Goal: Task Accomplishment & Management: Use online tool/utility

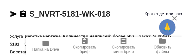
type textarea "x"
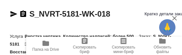
type textarea "x"
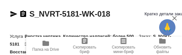
type textarea "x"
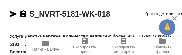
type textarea "x"
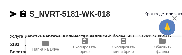
type textarea "x"
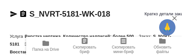
type textarea "x"
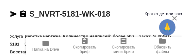
type textarea "x"
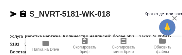
type textarea "x"
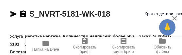
type textarea "x"
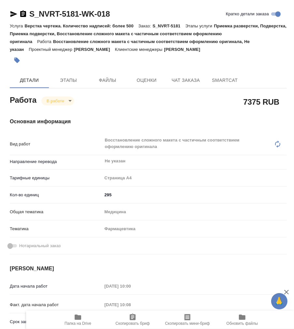
type textarea "x"
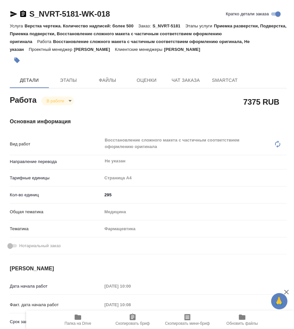
type textarea "x"
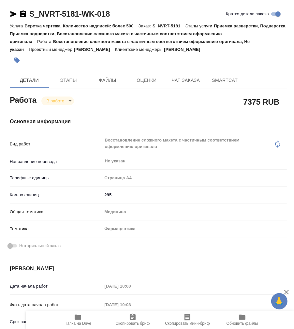
type textarea "x"
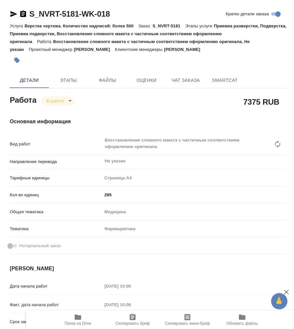
click at [77, 321] on icon "button" at bounding box center [78, 318] width 8 height 8
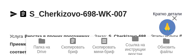
type textarea "x"
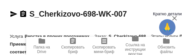
type textarea "x"
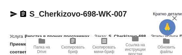
type textarea "x"
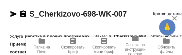
type textarea "x"
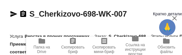
type textarea "x"
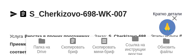
type textarea "x"
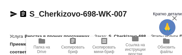
type textarea "x"
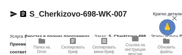
type textarea "x"
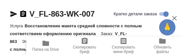
type textarea "x"
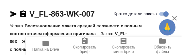
type textarea "x"
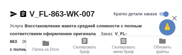
type textarea "x"
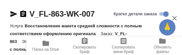
type textarea "x"
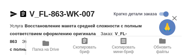
type textarea "x"
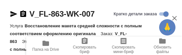
type textarea "x"
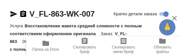
type textarea "x"
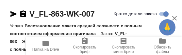
type textarea "x"
